Goal: Check status

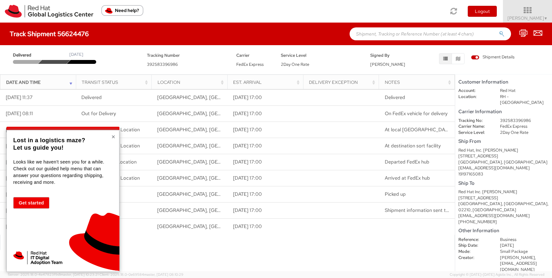
click at [112, 137] on button "×" at bounding box center [113, 137] width 4 height 6
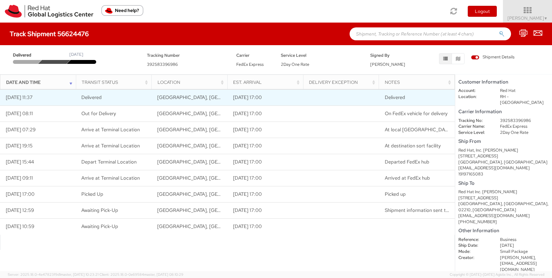
click at [120, 104] on td "Delivered" at bounding box center [114, 98] width 76 height 16
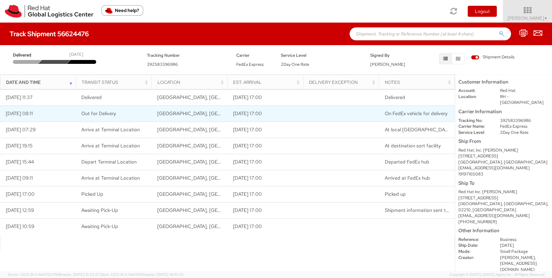
click at [218, 110] on td "[GEOGRAPHIC_DATA], [GEOGRAPHIC_DATA], [GEOGRAPHIC_DATA]" at bounding box center [190, 114] width 76 height 16
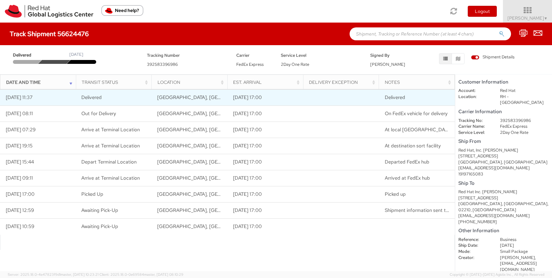
click at [218, 99] on td "[GEOGRAPHIC_DATA], [GEOGRAPHIC_DATA], [GEOGRAPHIC_DATA]" at bounding box center [190, 98] width 76 height 16
click at [247, 99] on td "[DATE] 17:00" at bounding box center [265, 98] width 76 height 16
